Goal: Find specific page/section: Find specific page/section

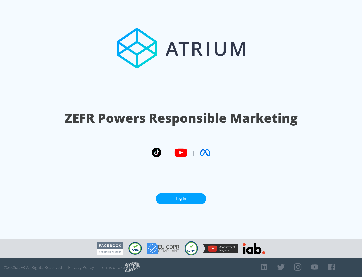
click at [181, 197] on link "Log In" at bounding box center [181, 198] width 50 height 11
